Goal: Information Seeking & Learning: Learn about a topic

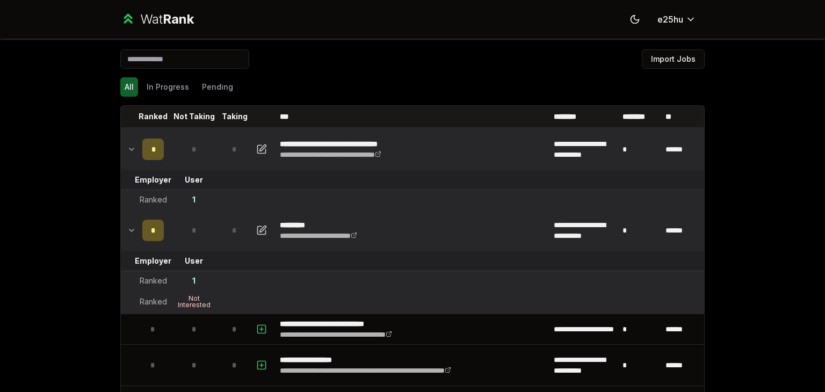
scroll to position [44, 0]
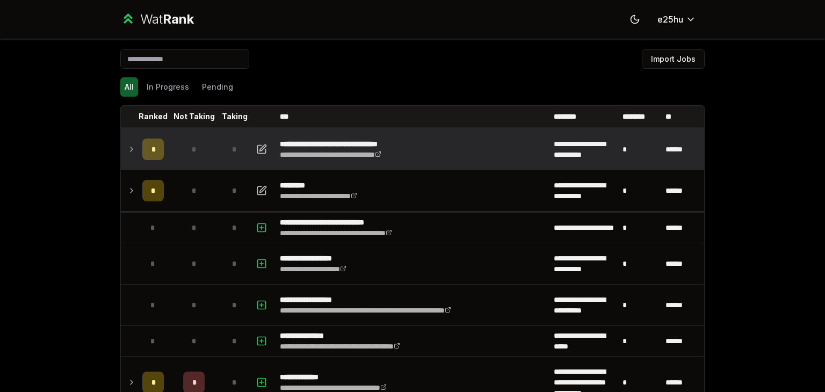
click at [138, 145] on td "*" at bounding box center [153, 149] width 30 height 41
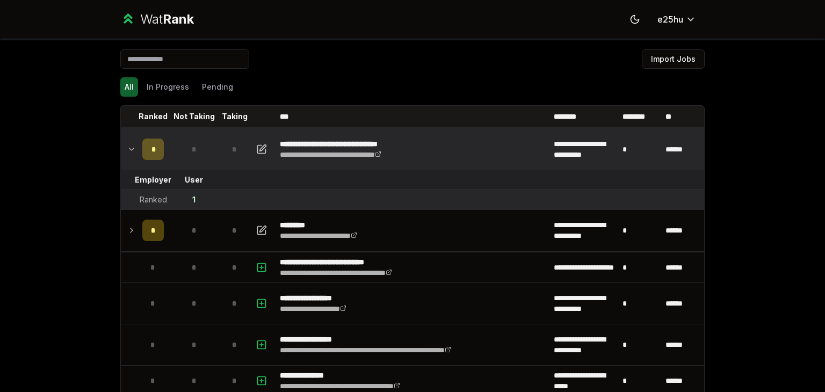
click at [138, 145] on td "*" at bounding box center [153, 149] width 30 height 41
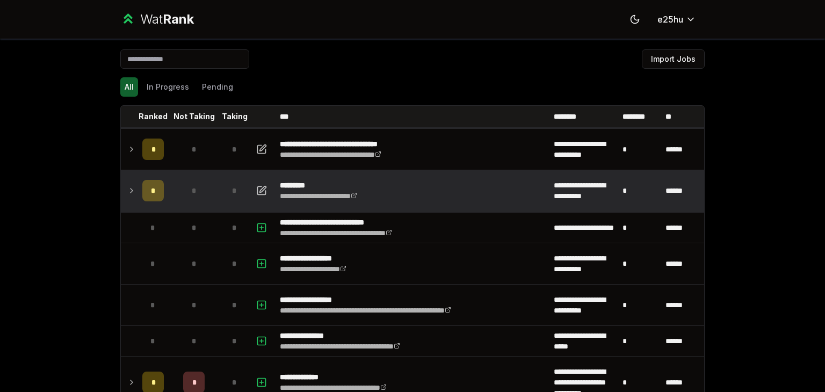
click at [131, 182] on td at bounding box center [129, 190] width 17 height 41
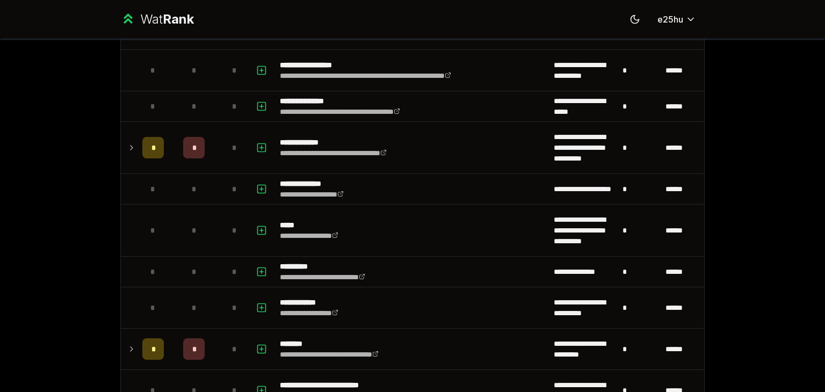
scroll to position [298, 0]
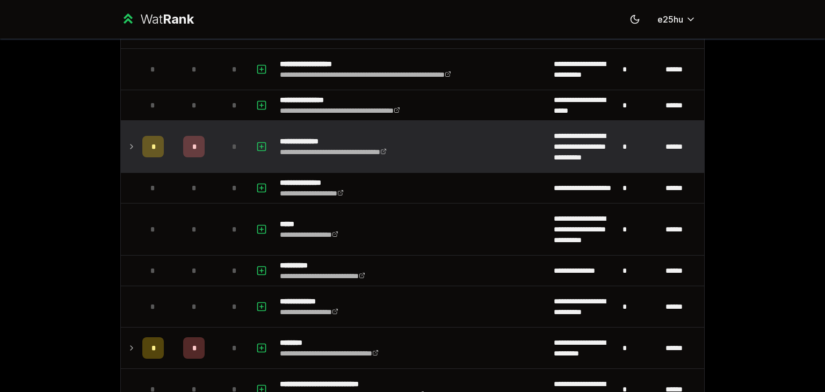
click at [131, 146] on icon at bounding box center [132, 147] width 2 height 4
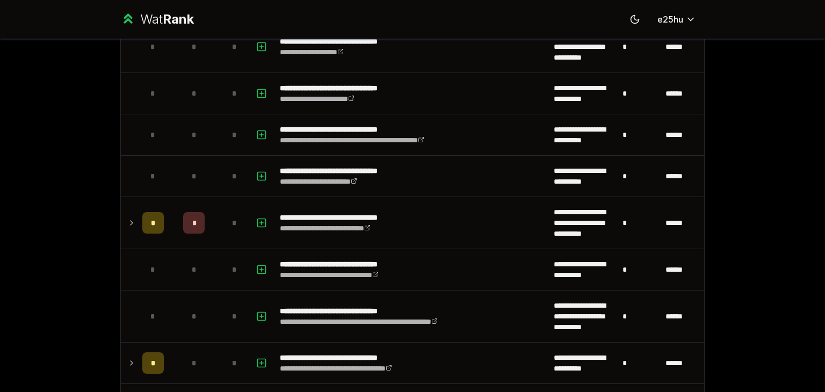
scroll to position [1306, 0]
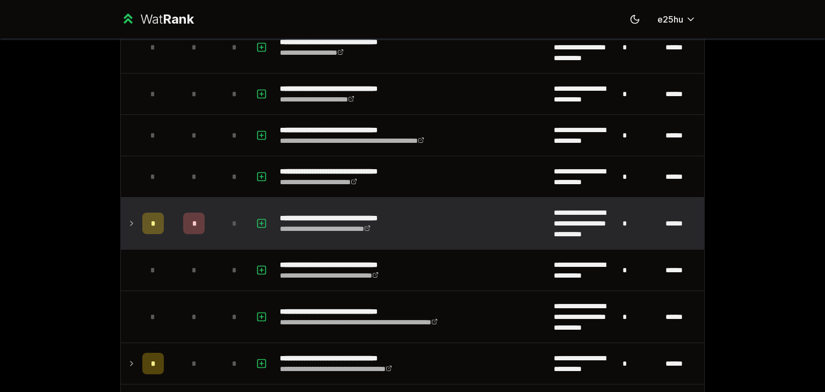
click at [131, 221] on icon at bounding box center [132, 223] width 2 height 4
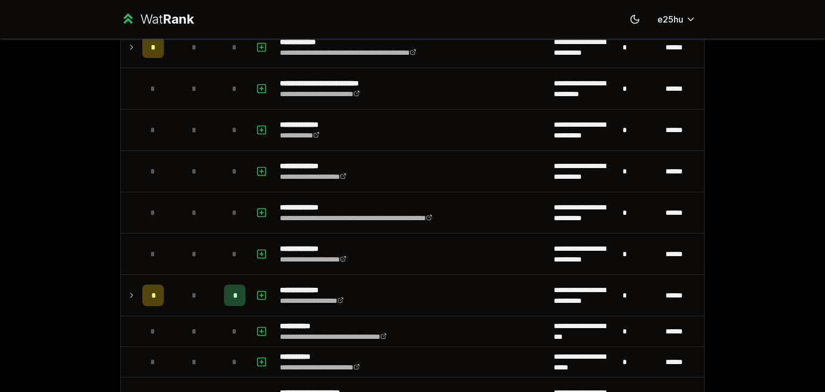
scroll to position [3009, 0]
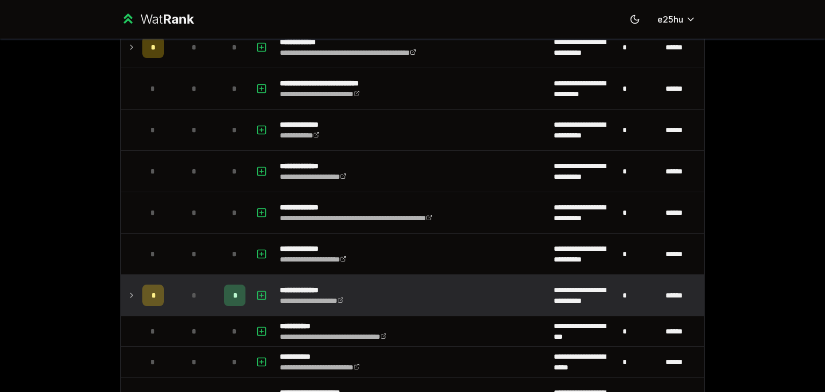
click at [132, 283] on td at bounding box center [129, 295] width 17 height 41
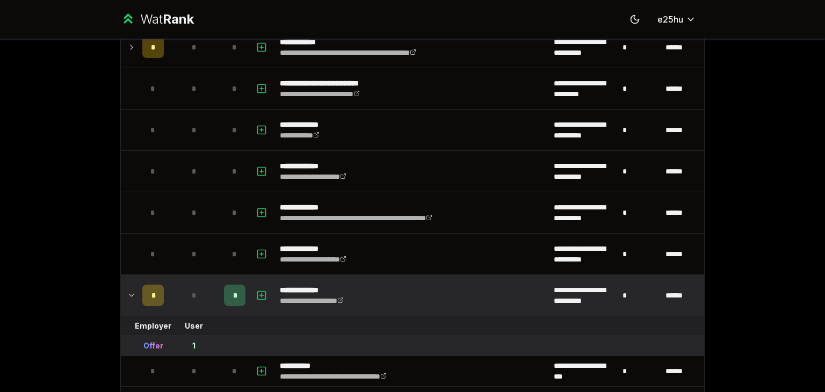
click at [132, 283] on td at bounding box center [129, 295] width 17 height 41
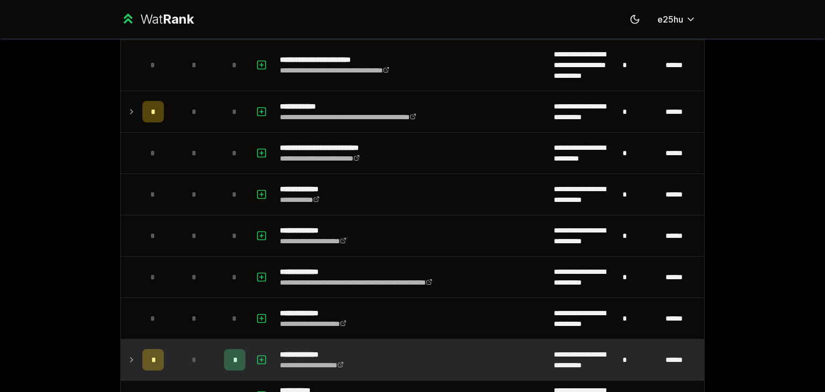
scroll to position [2901, 0]
